Goal: Task Accomplishment & Management: Complete application form

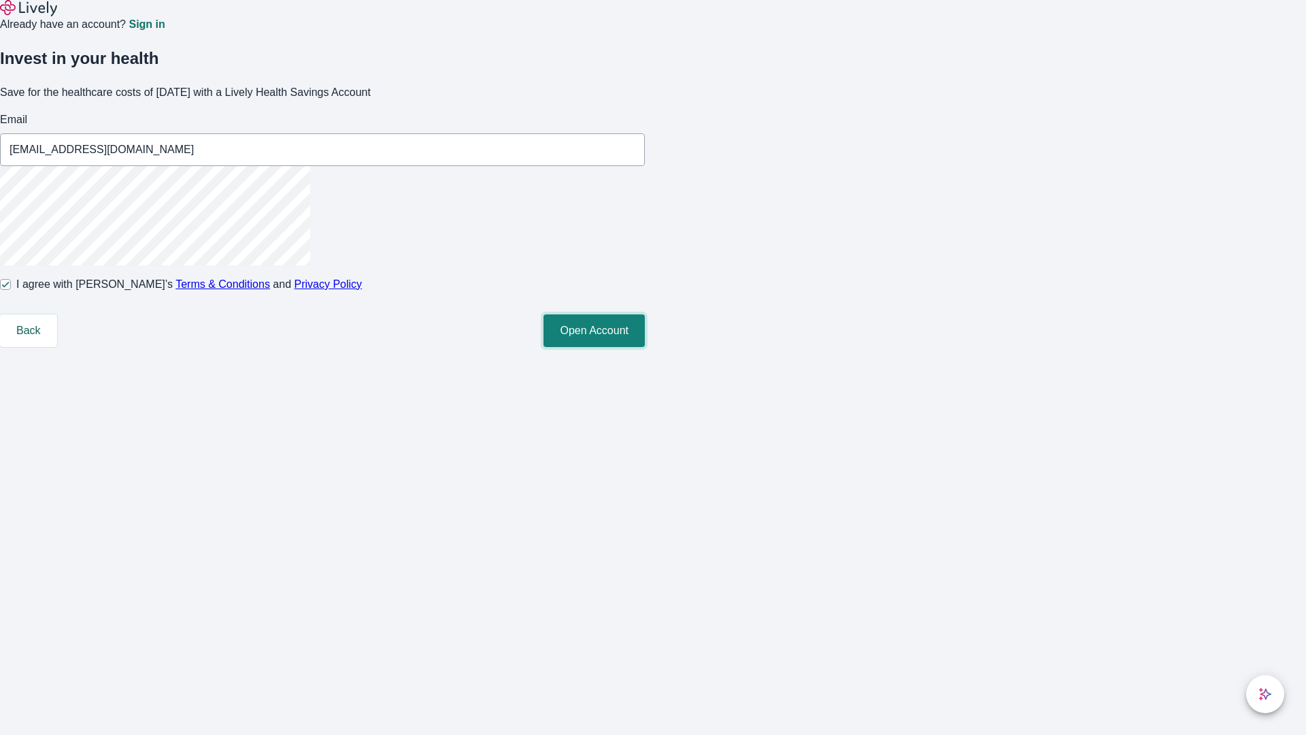
click at [645, 347] on button "Open Account" at bounding box center [594, 330] width 101 height 33
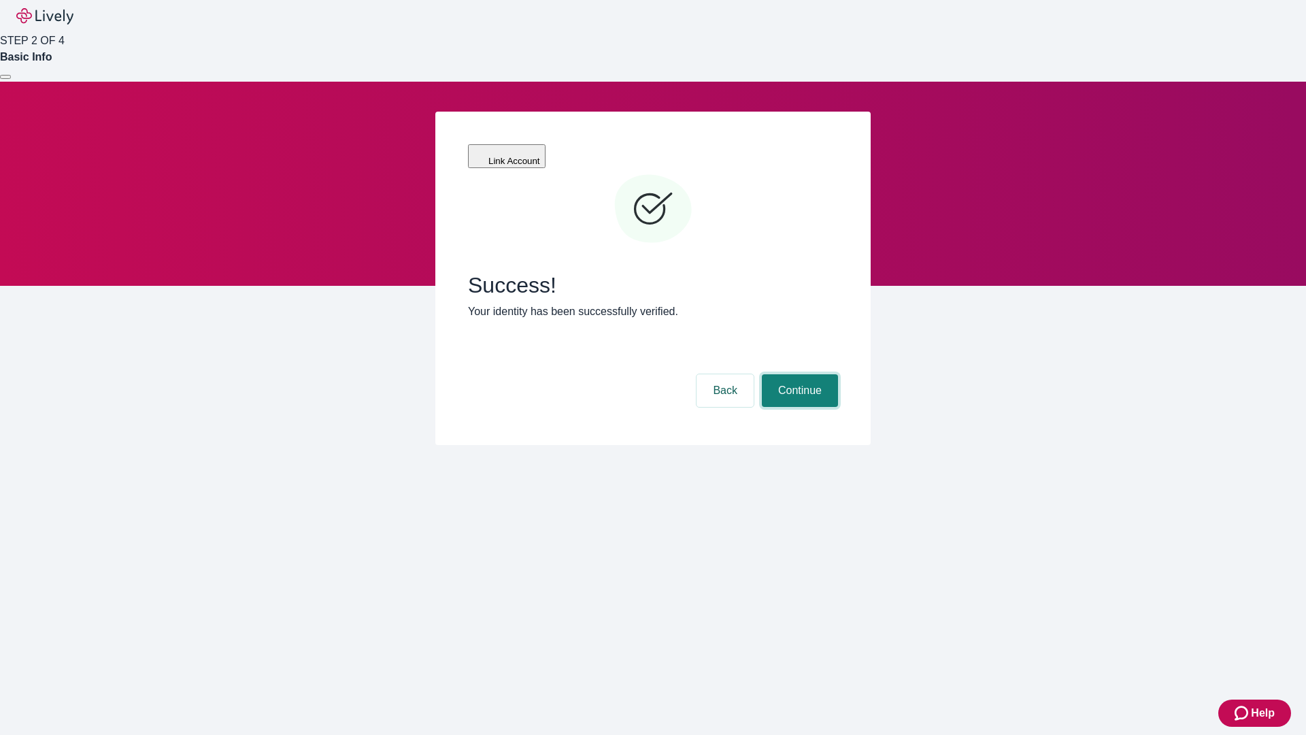
click at [798, 374] on button "Continue" at bounding box center [800, 390] width 76 height 33
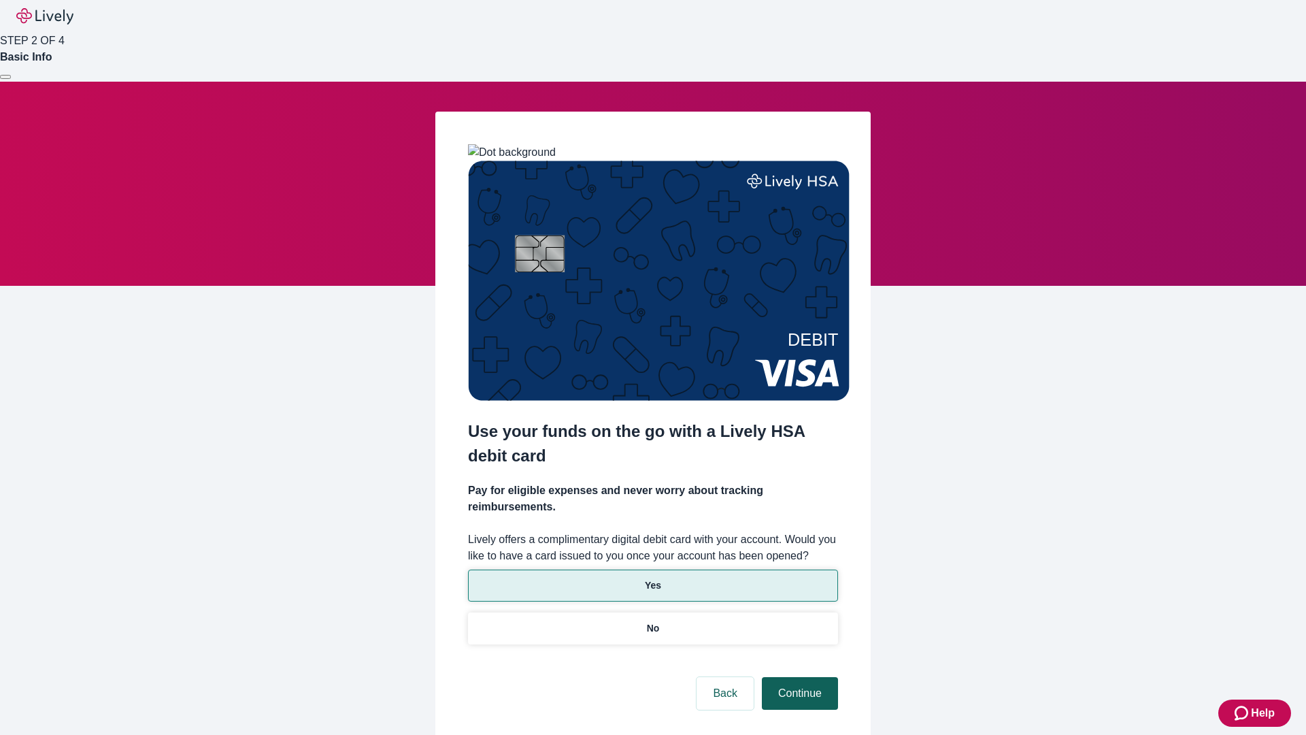
click at [652, 621] on p "No" at bounding box center [653, 628] width 13 height 14
click at [798, 677] on button "Continue" at bounding box center [800, 693] width 76 height 33
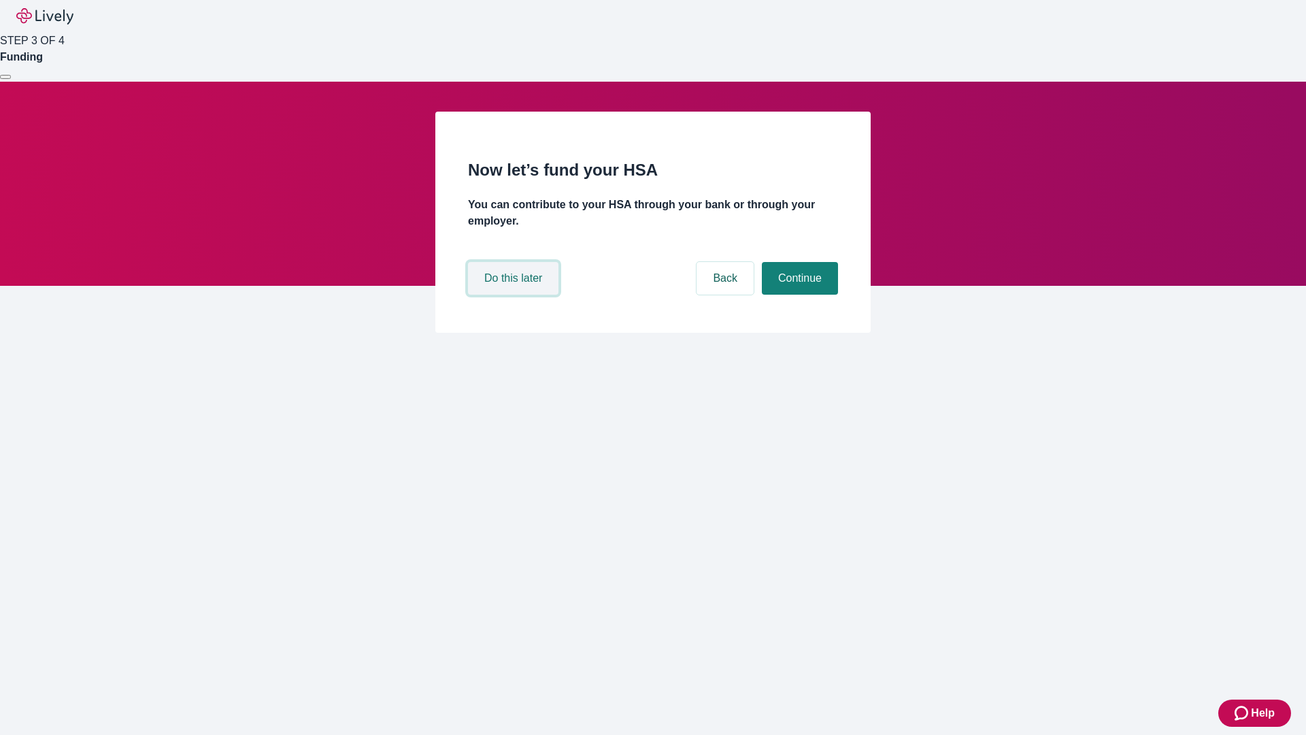
click at [515, 295] on button "Do this later" at bounding box center [513, 278] width 90 height 33
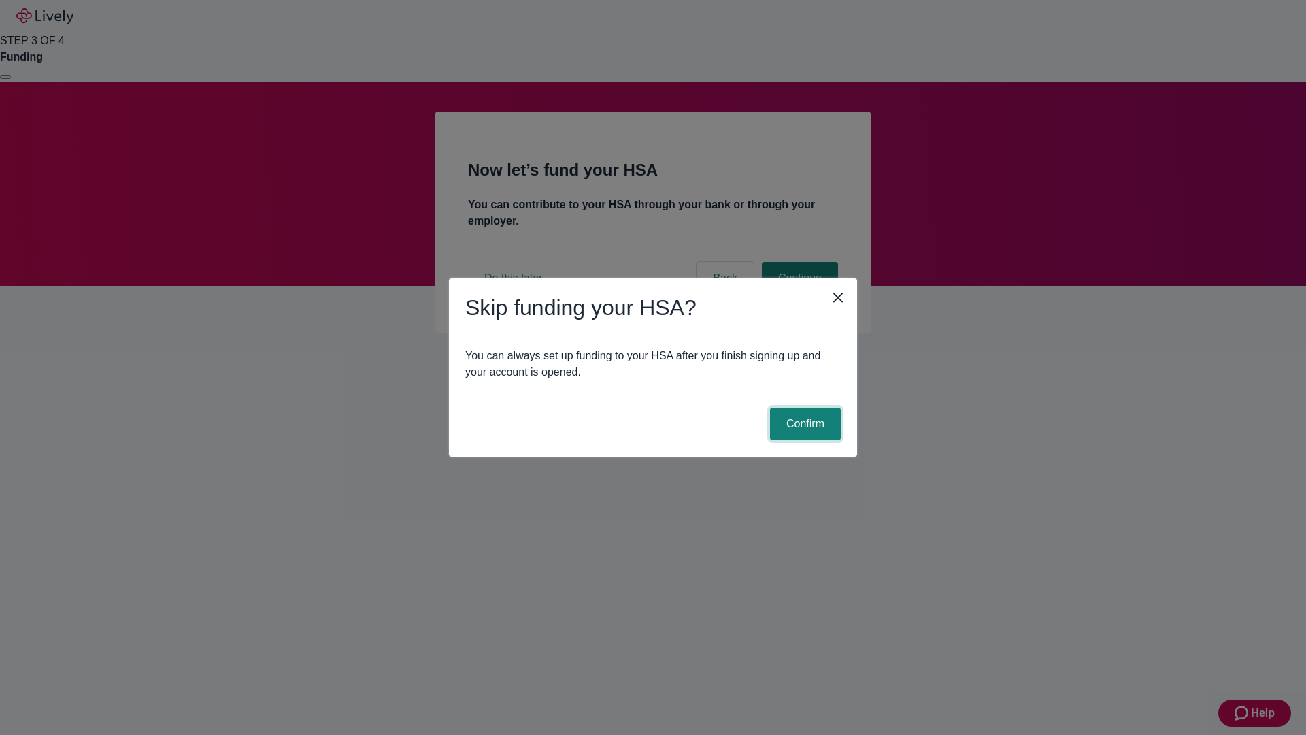
click at [803, 424] on button "Confirm" at bounding box center [805, 423] width 71 height 33
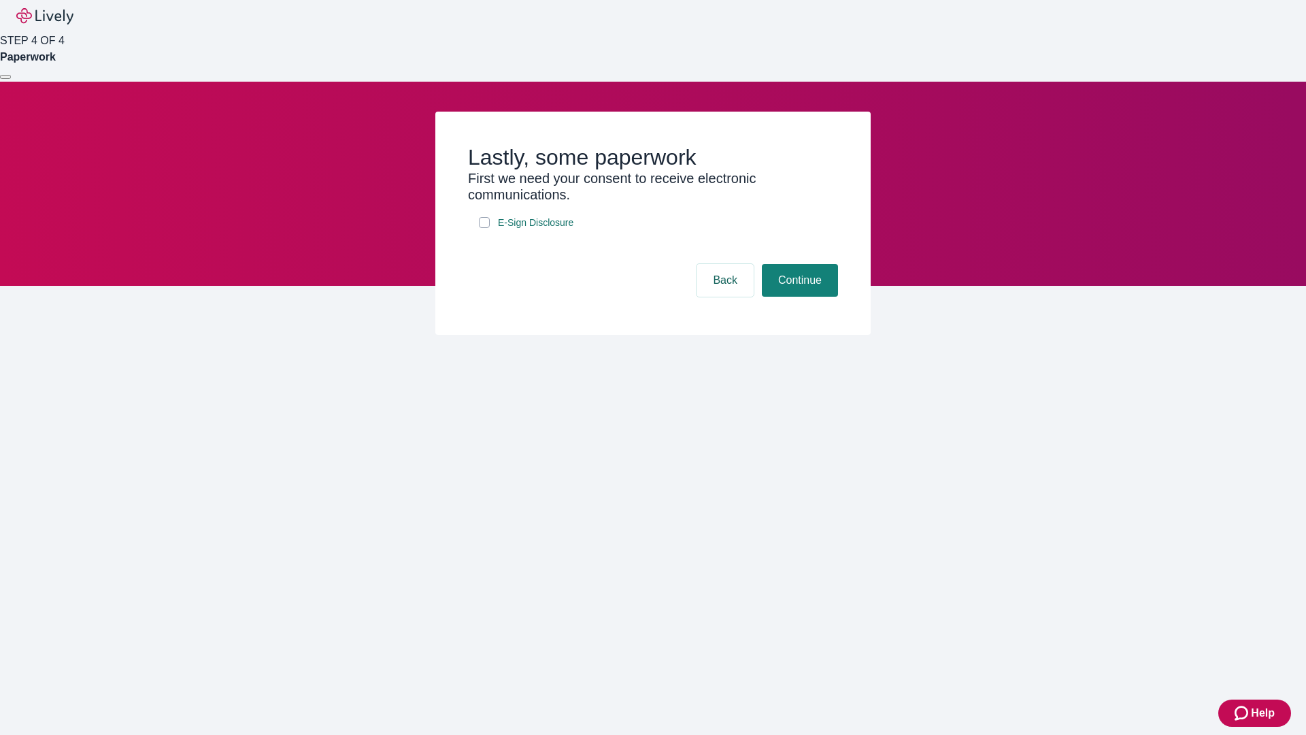
click at [484, 228] on input "E-Sign Disclosure" at bounding box center [484, 222] width 11 height 11
checkbox input "true"
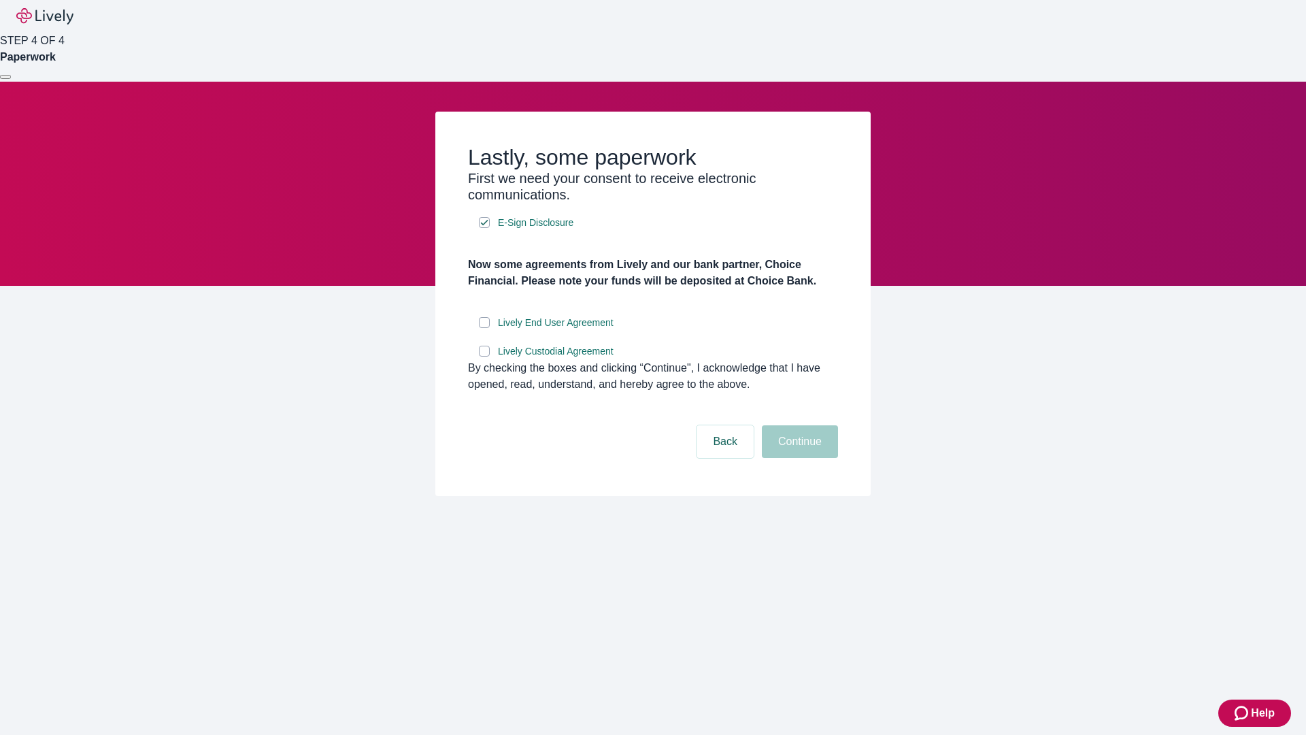
click at [484, 328] on input "Lively End User Agreement" at bounding box center [484, 322] width 11 height 11
checkbox input "true"
click at [484, 356] on input "Lively Custodial Agreement" at bounding box center [484, 351] width 11 height 11
checkbox input "true"
click at [798, 458] on button "Continue" at bounding box center [800, 441] width 76 height 33
